Goal: Transaction & Acquisition: Purchase product/service

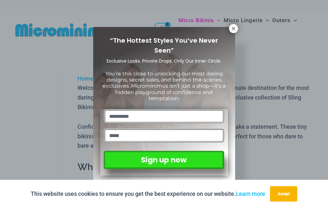
click at [235, 28] on icon at bounding box center [234, 29] width 6 height 6
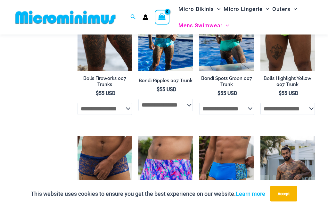
scroll to position [245, 0]
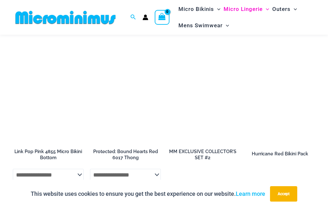
scroll to position [719, 0]
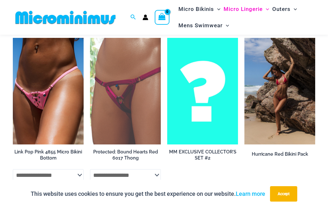
click at [90, 38] on img at bounding box center [90, 38] width 0 height 0
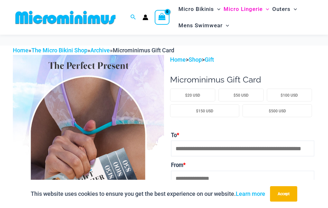
scroll to position [742, 0]
